Goal: Task Accomplishment & Management: Use online tool/utility

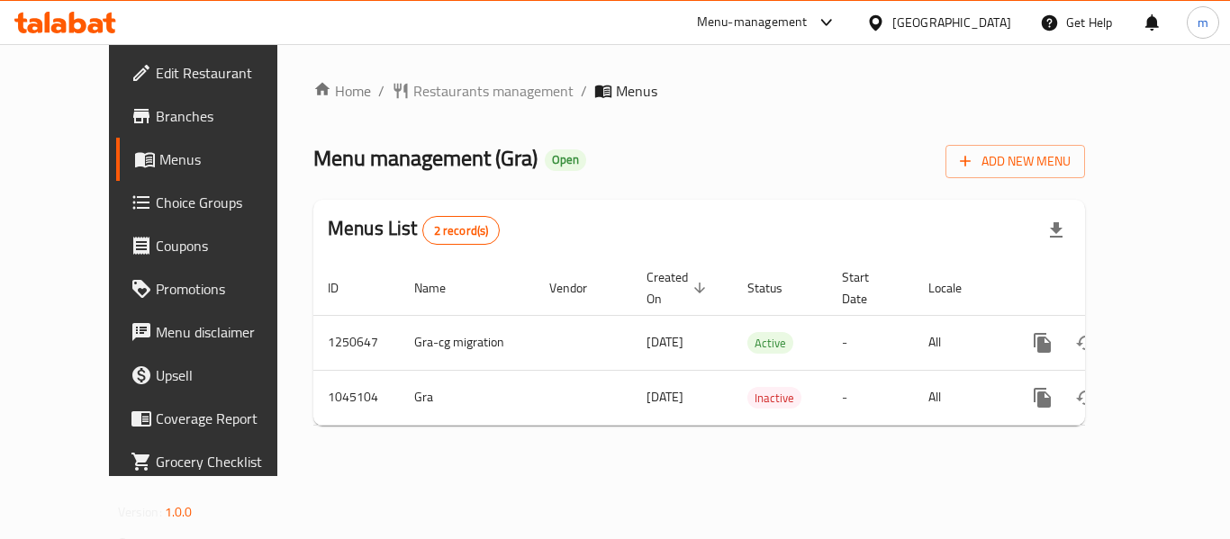
click at [156, 206] on span "Choice Groups" at bounding box center [228, 203] width 144 height 22
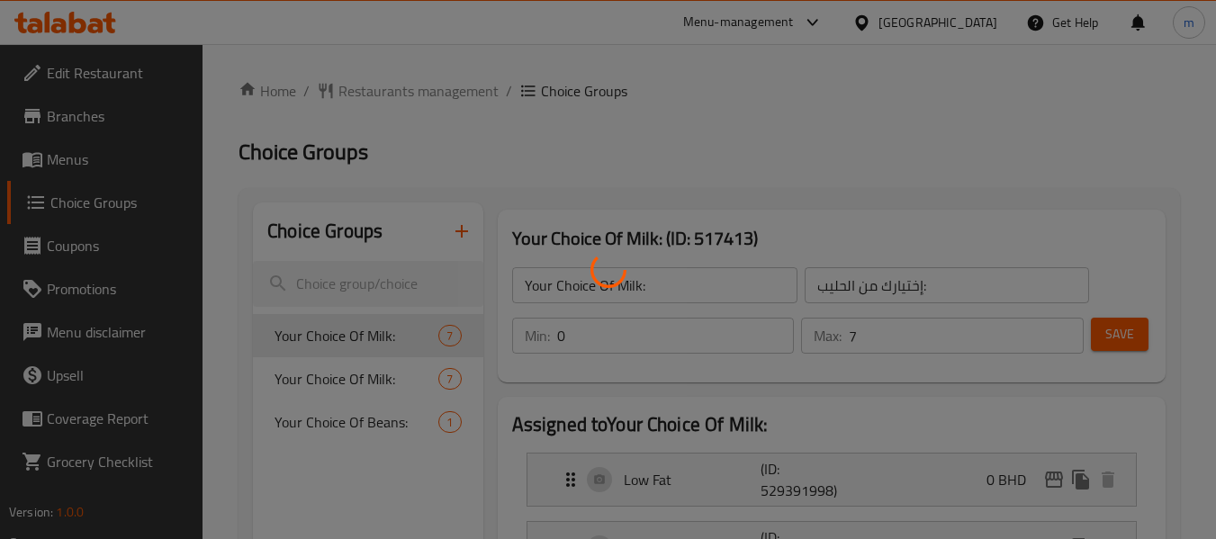
click at [356, 329] on div at bounding box center [608, 269] width 1216 height 539
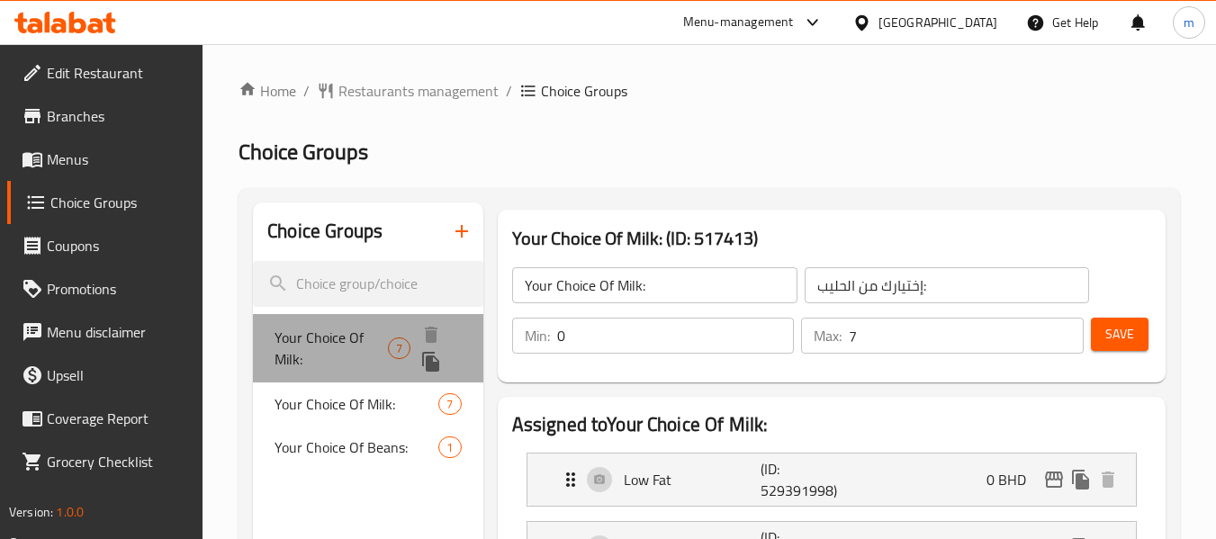
click at [307, 345] on span "Your Choice Of Milk:" at bounding box center [331, 348] width 113 height 43
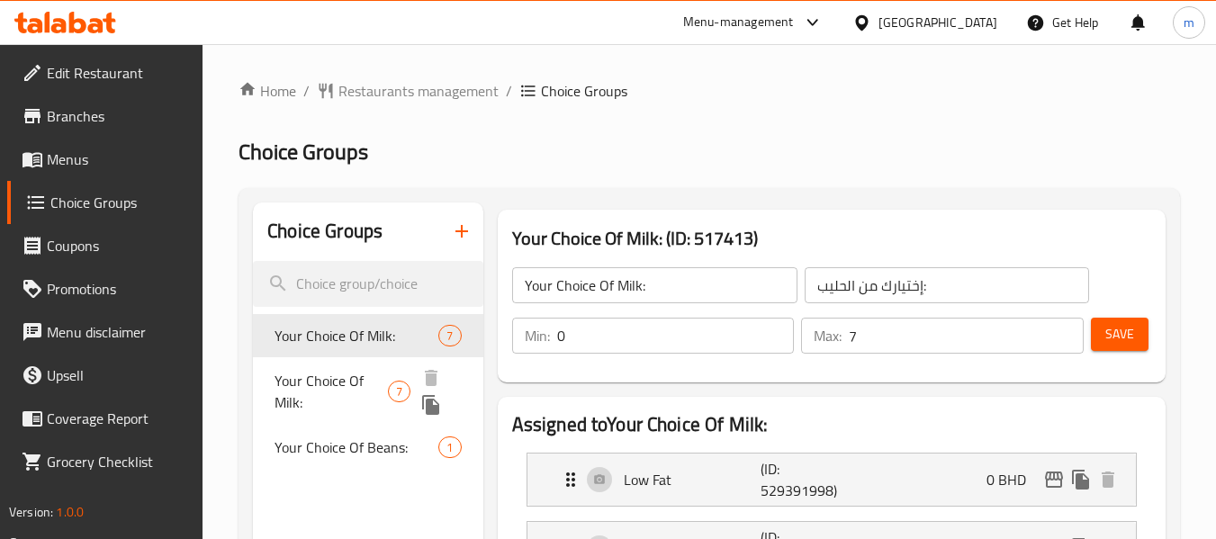
click at [329, 391] on span "Your Choice Of Milk:" at bounding box center [331, 391] width 113 height 43
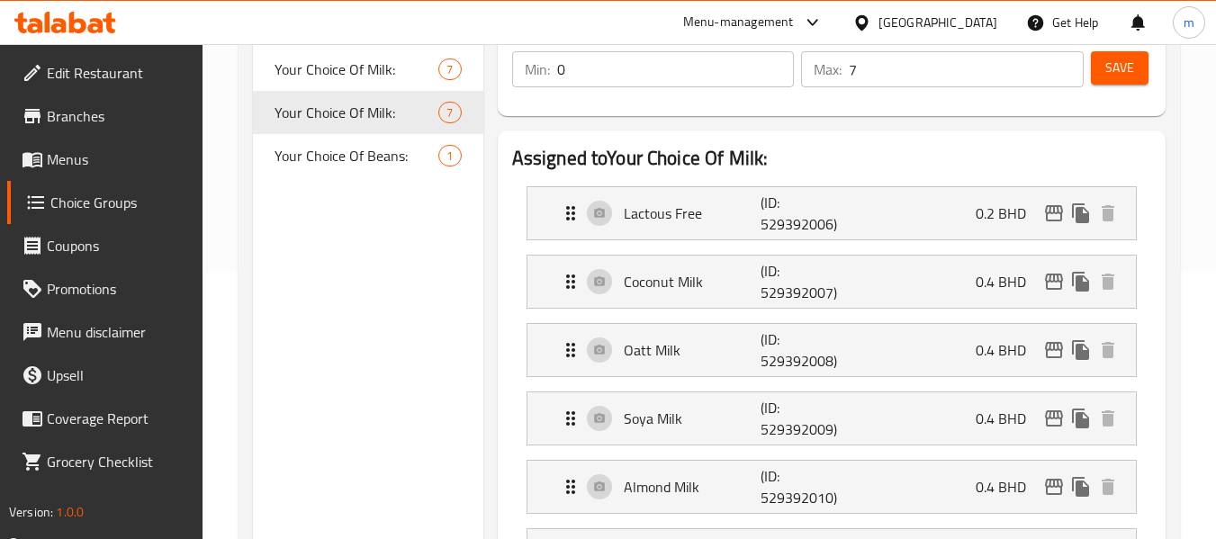
scroll to position [270, 0]
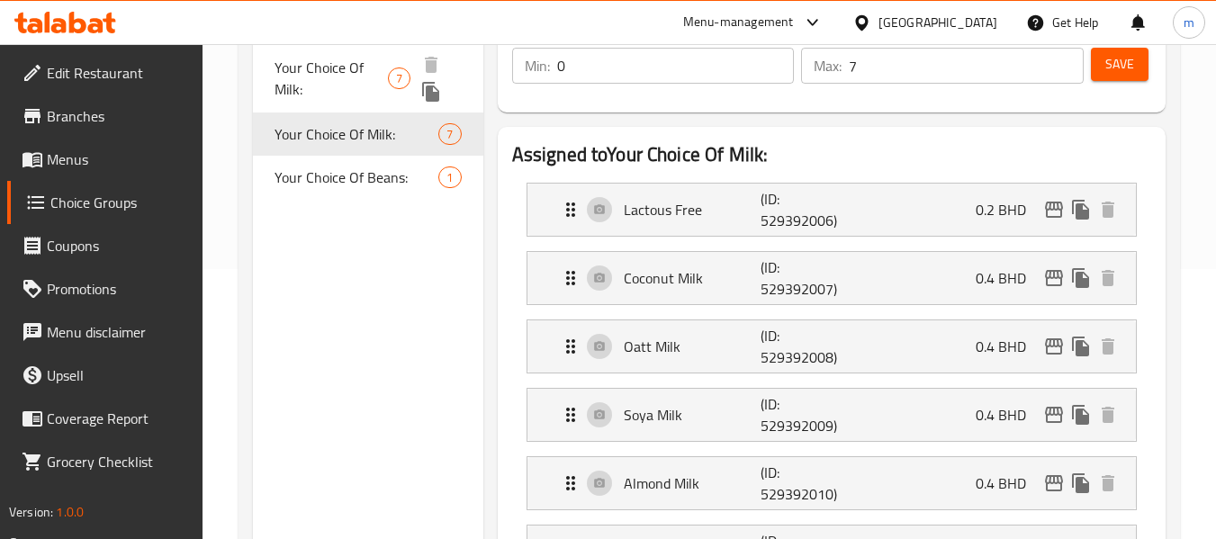
click at [343, 75] on span "Your Choice Of Milk:" at bounding box center [331, 78] width 113 height 43
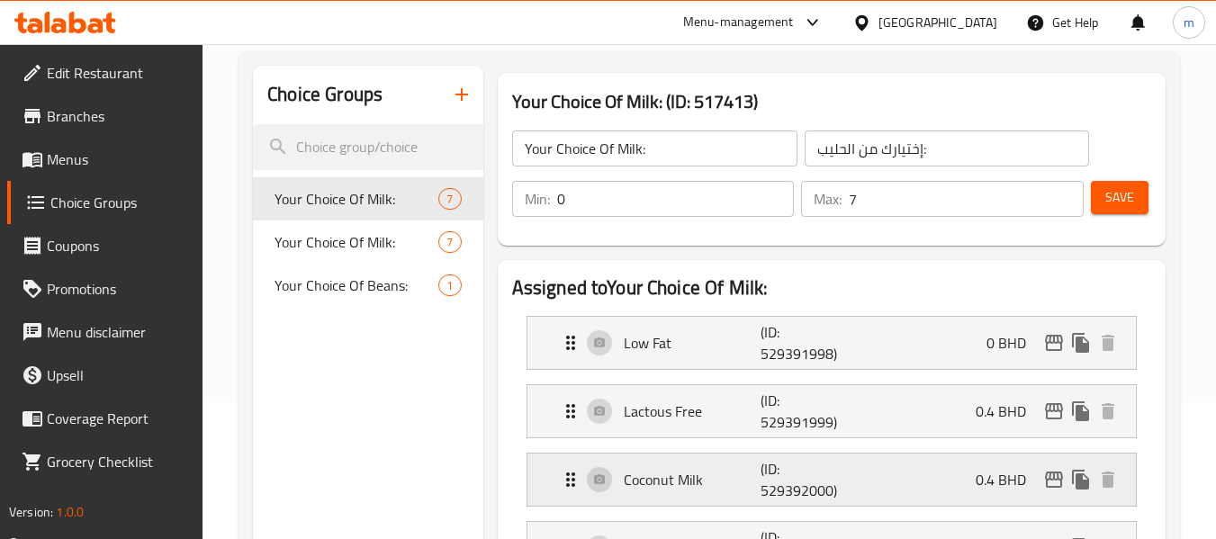
scroll to position [90, 0]
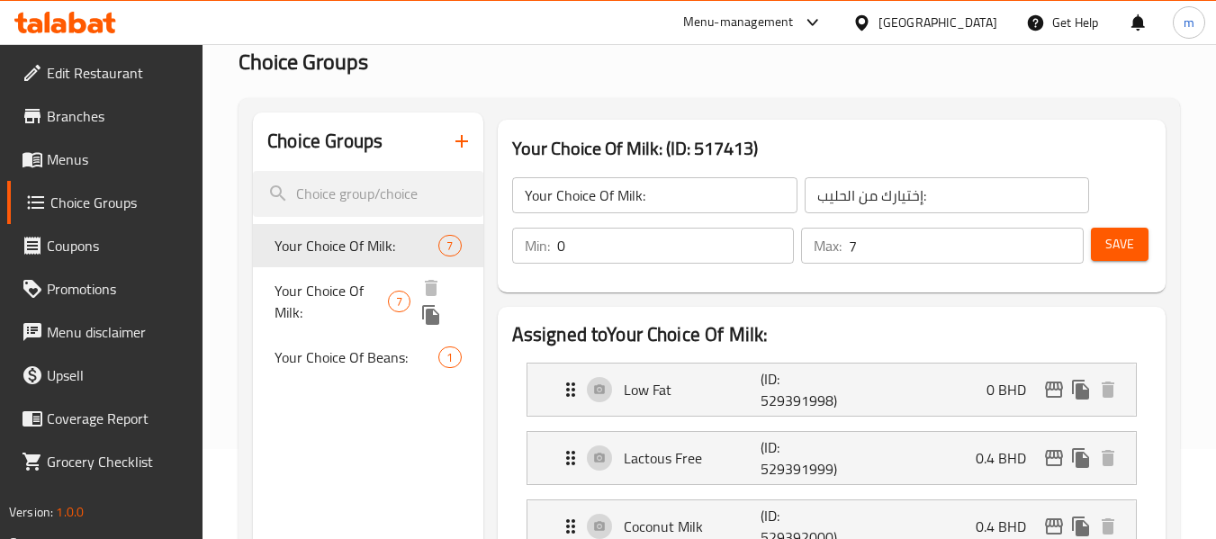
click at [323, 290] on span "Your Choice Of Milk:" at bounding box center [331, 301] width 113 height 43
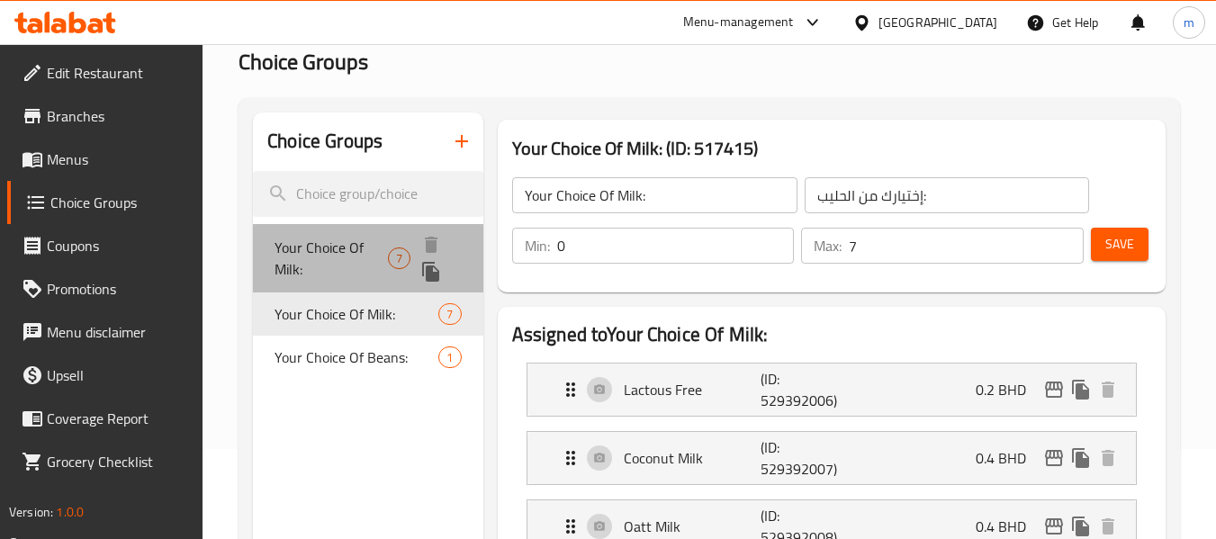
click at [377, 243] on span "Your Choice Of Milk:" at bounding box center [331, 258] width 113 height 43
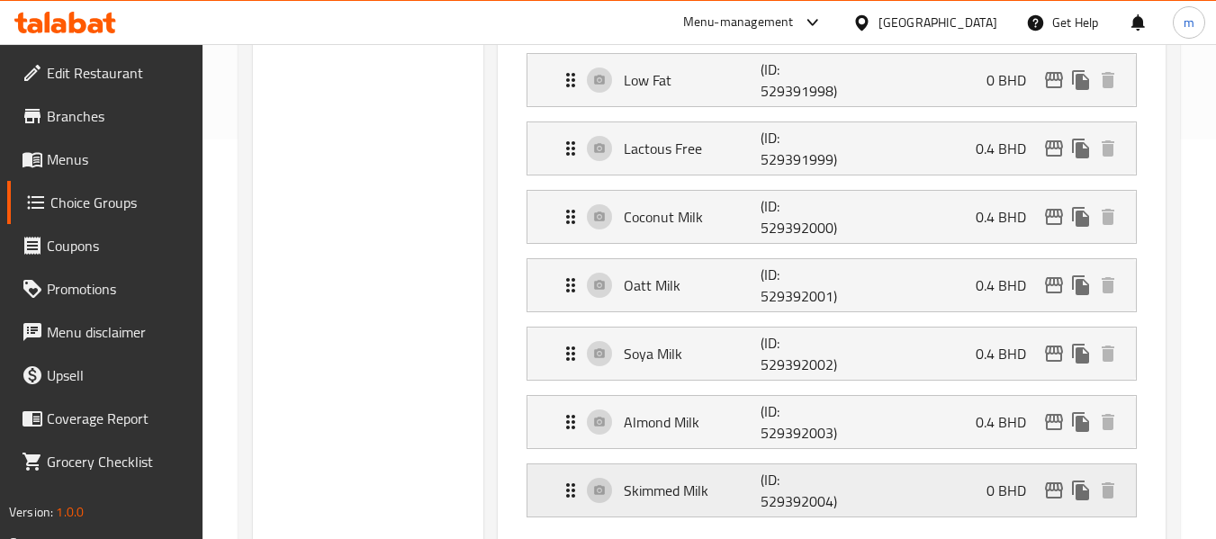
scroll to position [270, 0]
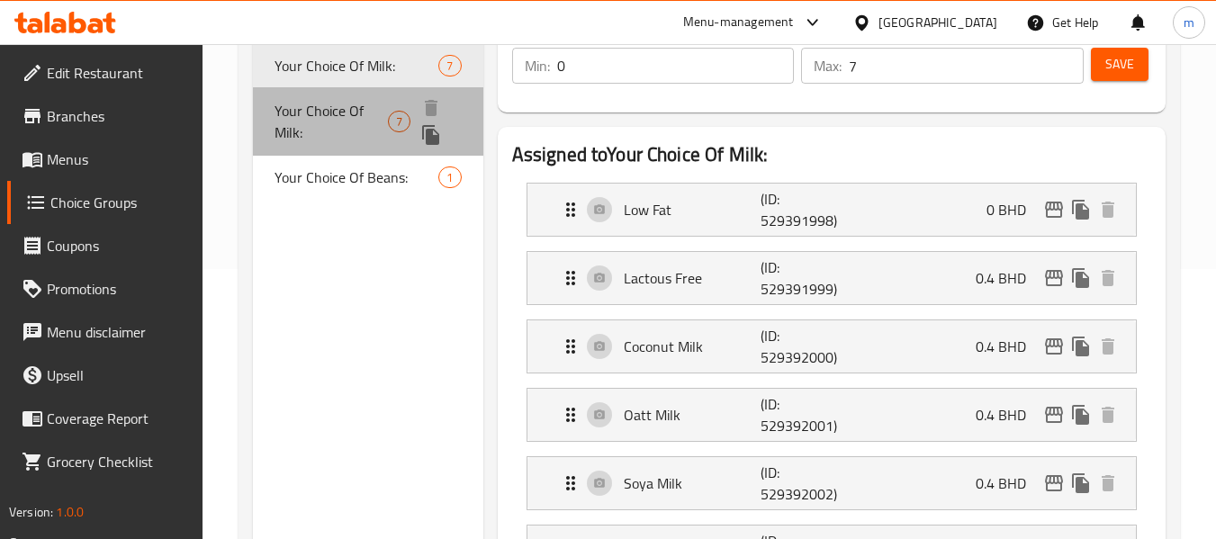
click at [325, 124] on span "Your Choice Of Milk:" at bounding box center [331, 121] width 113 height 43
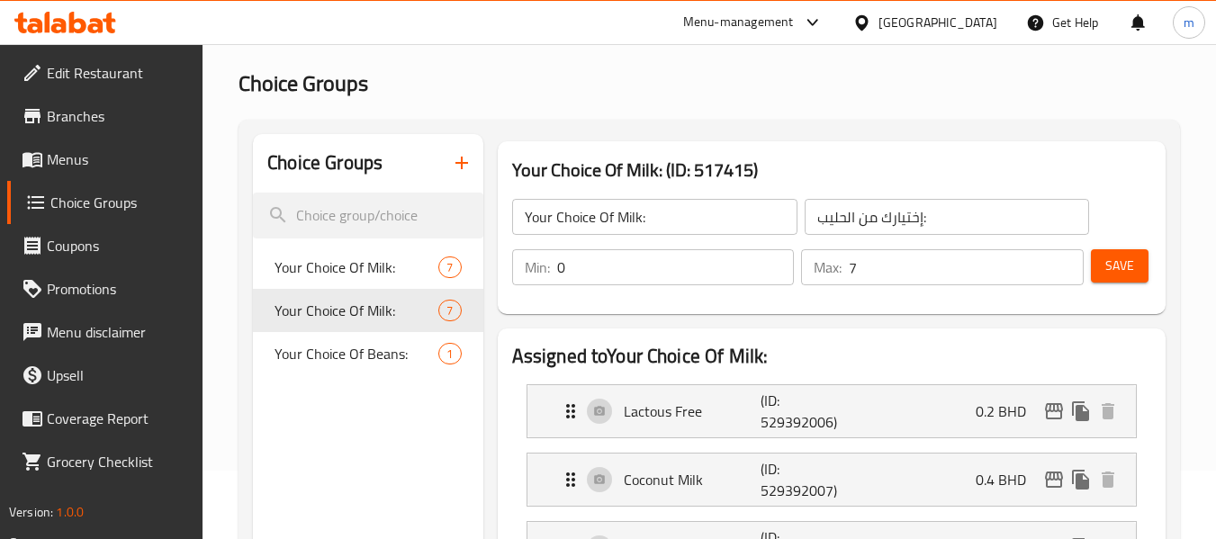
scroll to position [60, 0]
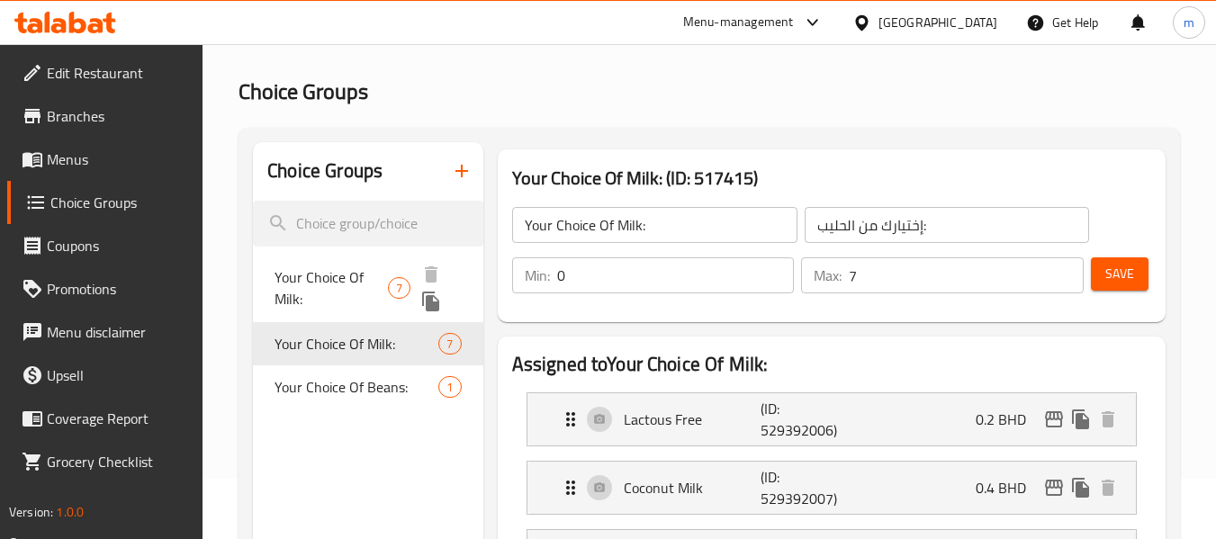
click at [336, 280] on span "Your Choice Of Milk:" at bounding box center [331, 287] width 113 height 43
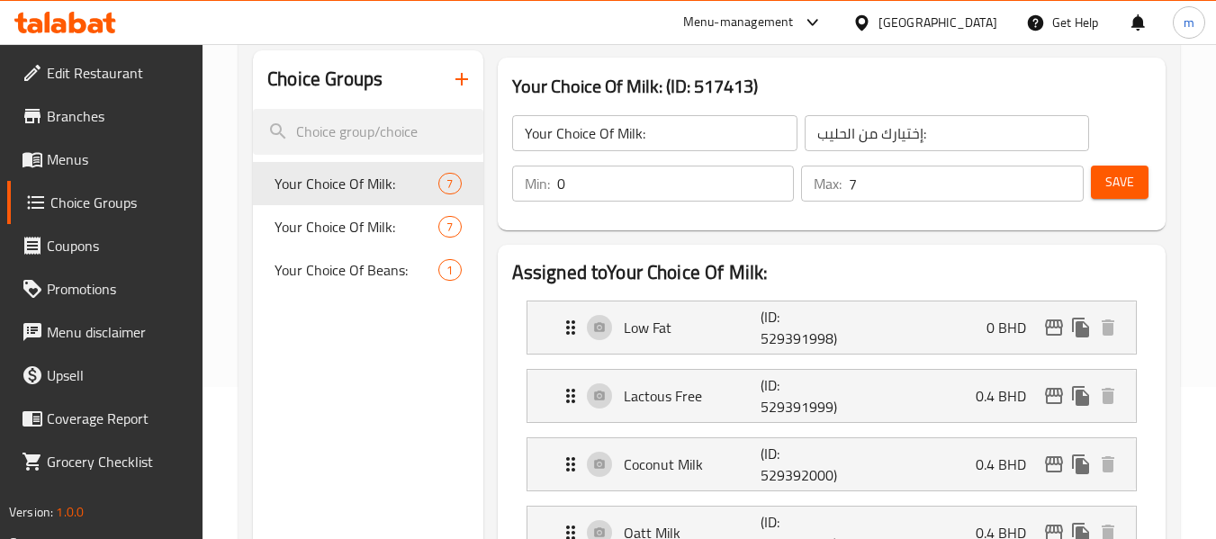
scroll to position [150, 0]
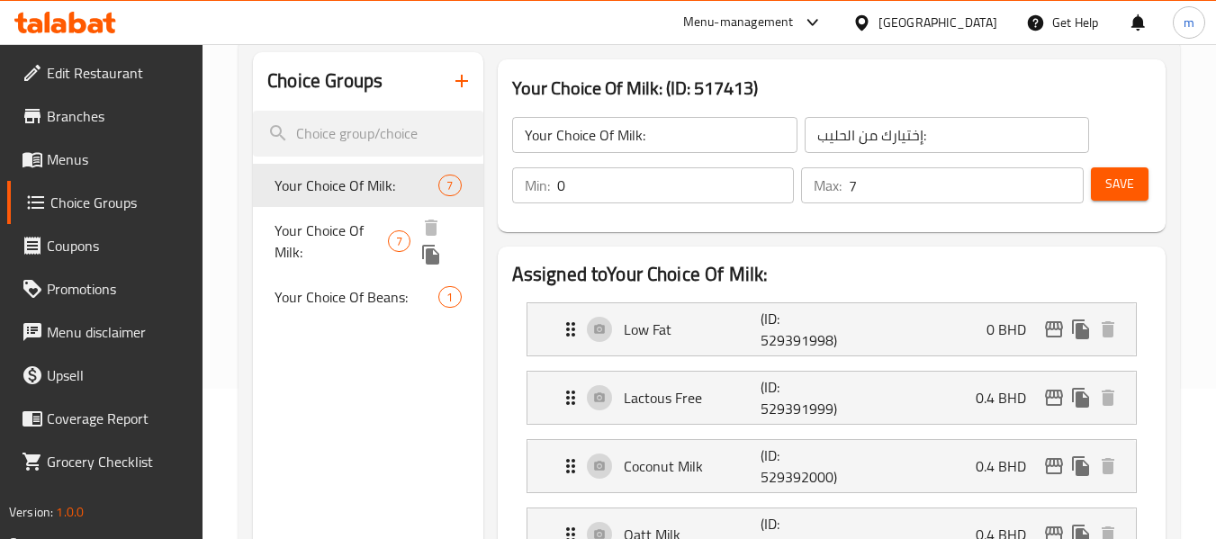
drag, startPoint x: 293, startPoint y: 219, endPoint x: 520, endPoint y: 272, distance: 233.0
click at [293, 220] on span "Your Choice Of Milk:" at bounding box center [331, 241] width 113 height 43
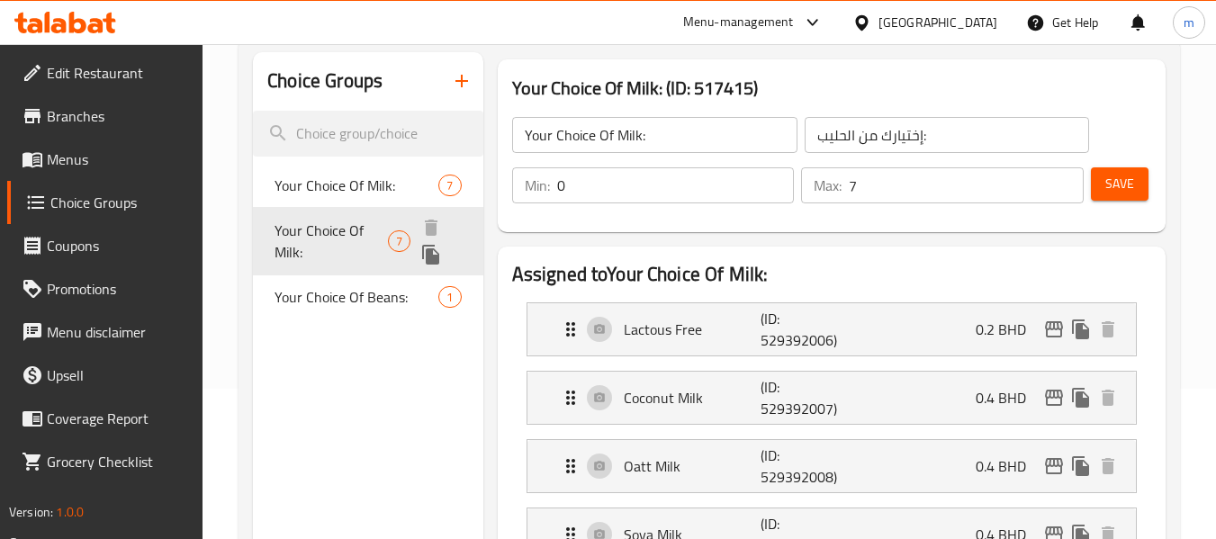
click at [330, 230] on span "Your Choice Of Milk:" at bounding box center [331, 241] width 113 height 43
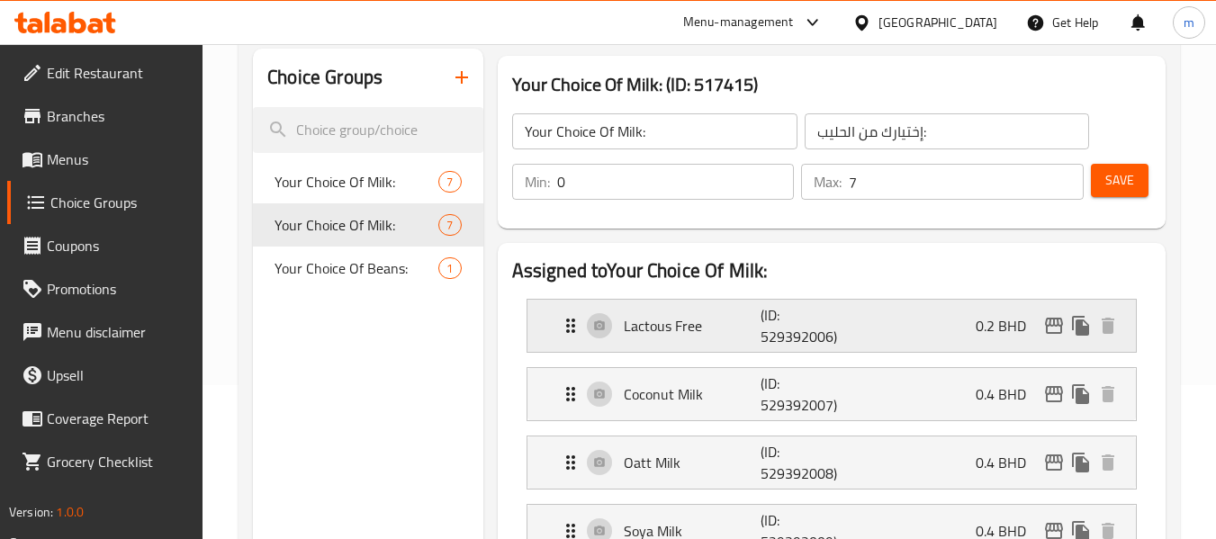
scroll to position [240, 0]
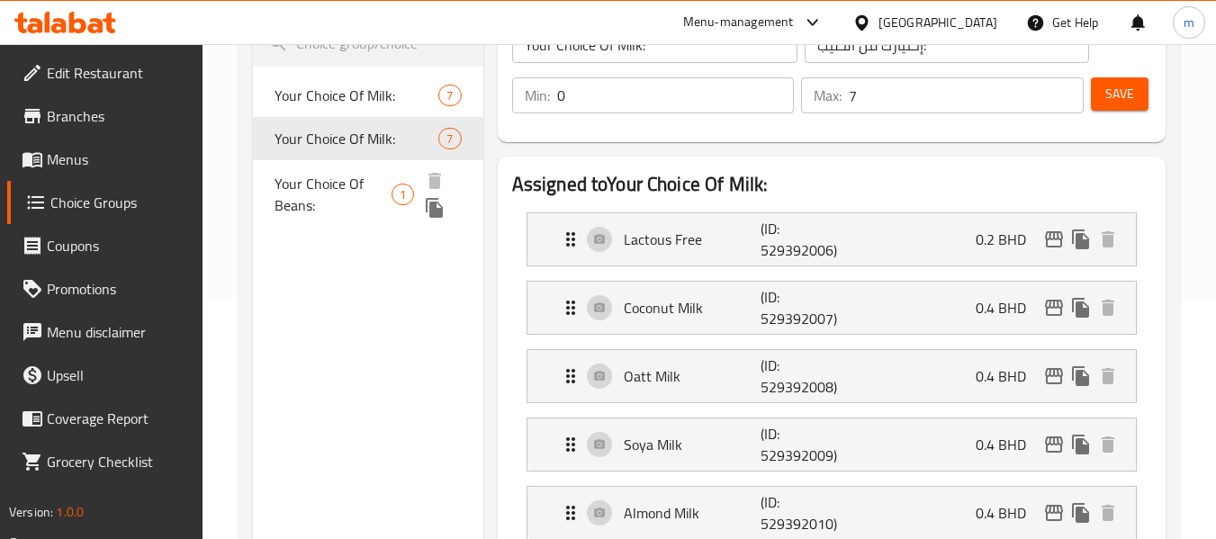
drag, startPoint x: 329, startPoint y: 190, endPoint x: 342, endPoint y: 183, distance: 15.3
click at [329, 190] on span "Your Choice Of Beans:" at bounding box center [333, 194] width 117 height 43
type input "Your Choice Of Beans:"
type input "إختيارك من الحبوب:"
type input "1"
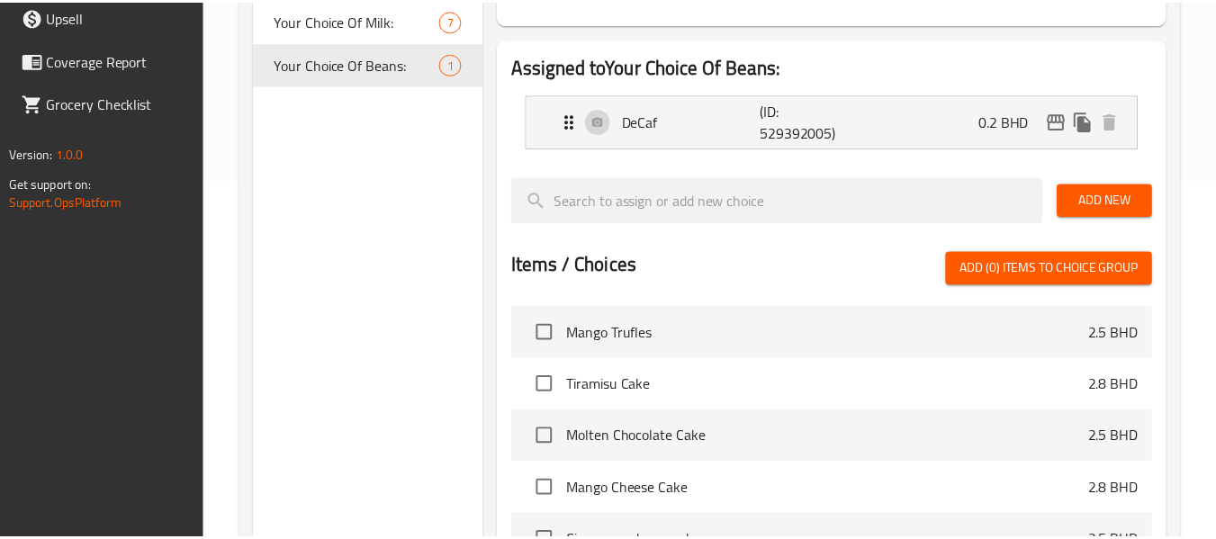
scroll to position [640, 0]
